Goal: Transaction & Acquisition: Purchase product/service

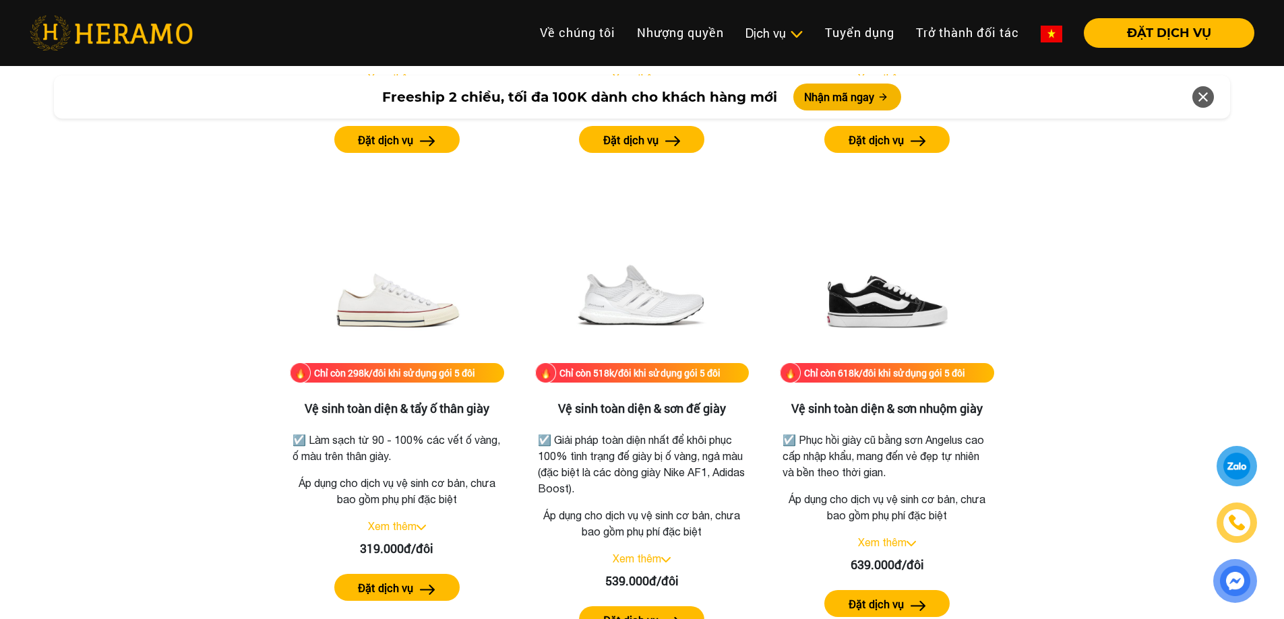
scroll to position [2696, 0]
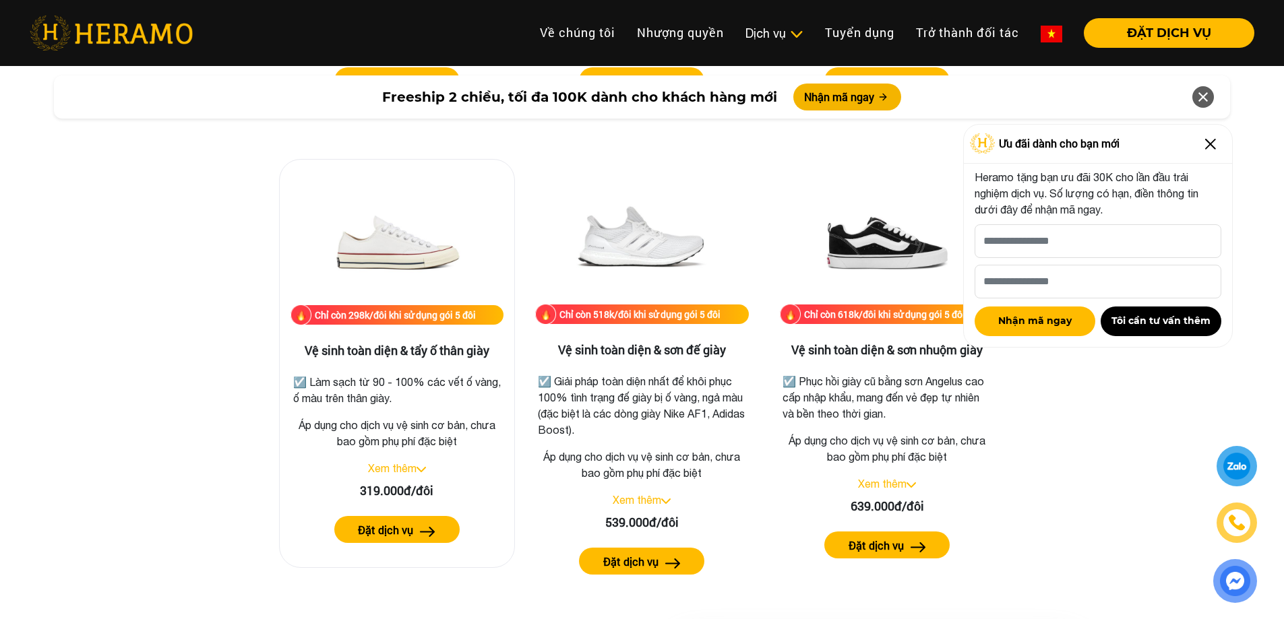
click at [409, 464] on link "Xem thêm" at bounding box center [392, 468] width 49 height 12
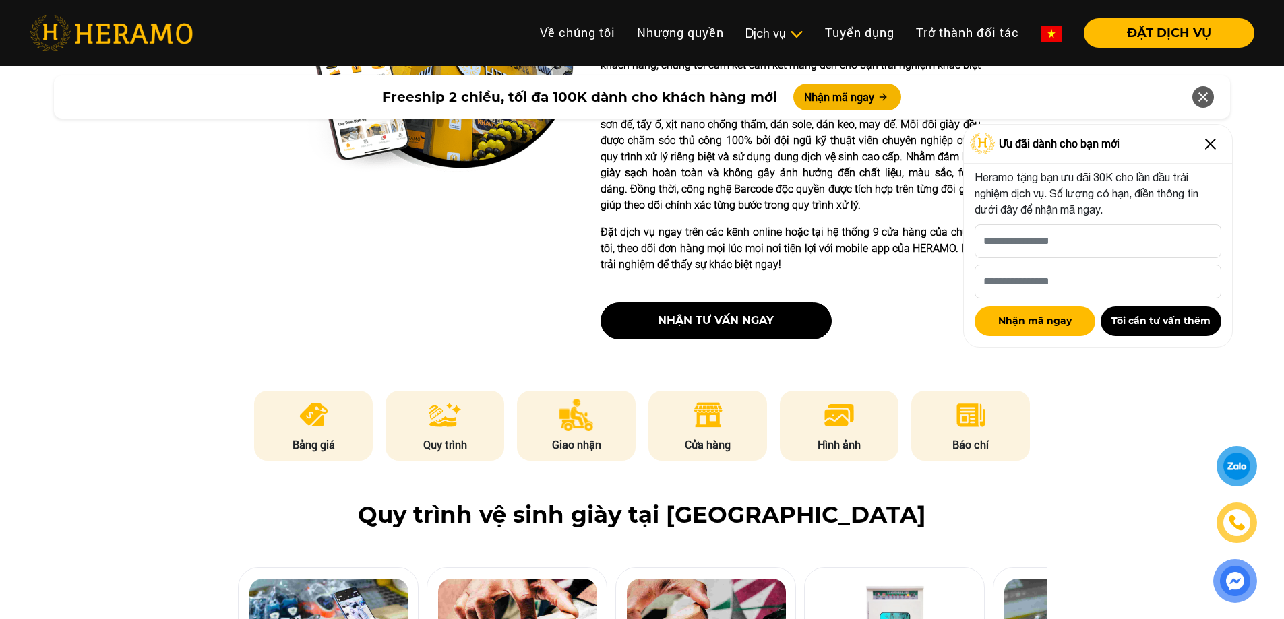
scroll to position [270, 0]
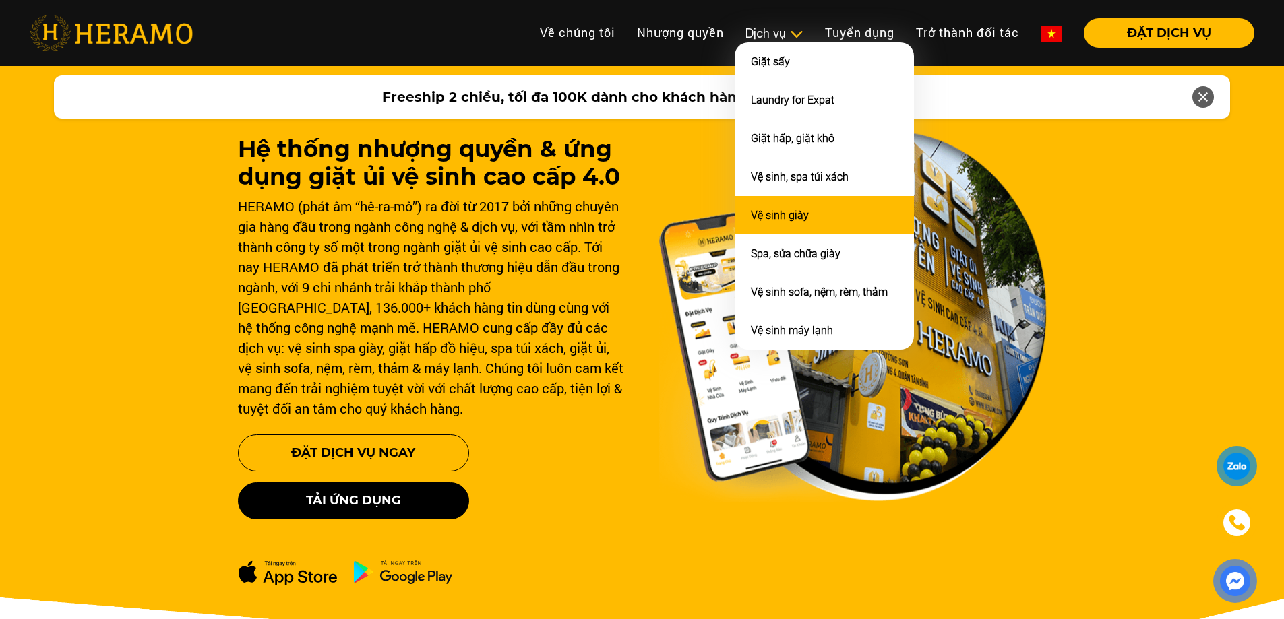
click at [783, 212] on link "Vệ sinh giày" at bounding box center [780, 215] width 58 height 13
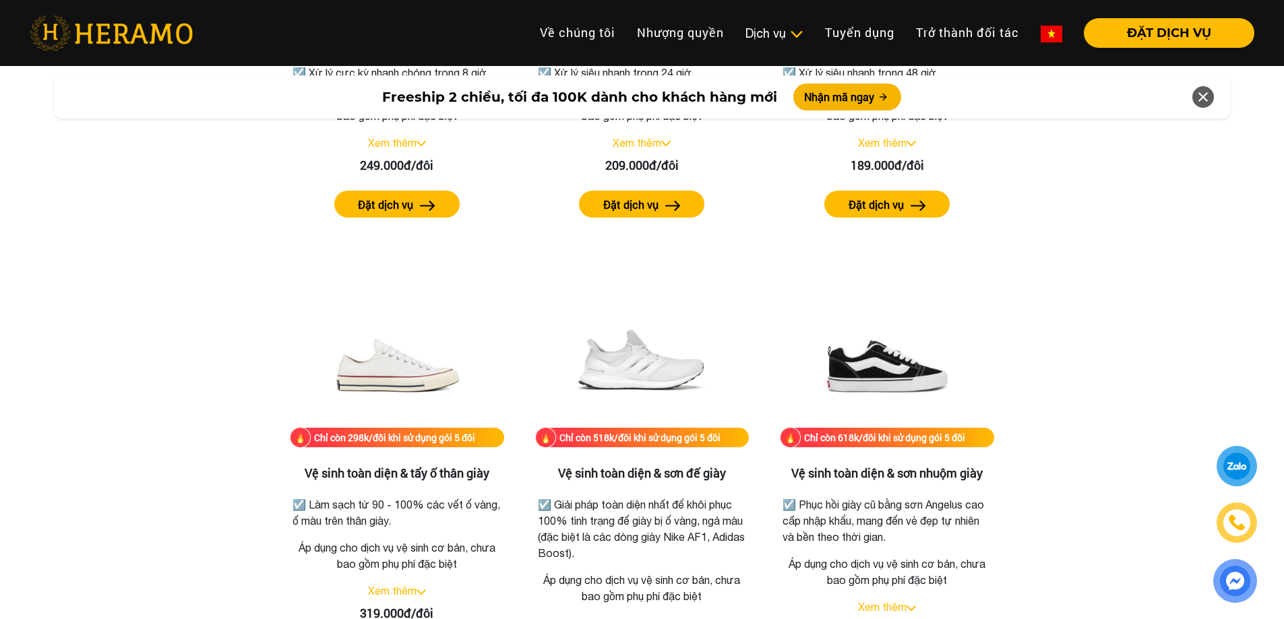
scroll to position [2696, 0]
